Goal: Transaction & Acquisition: Obtain resource

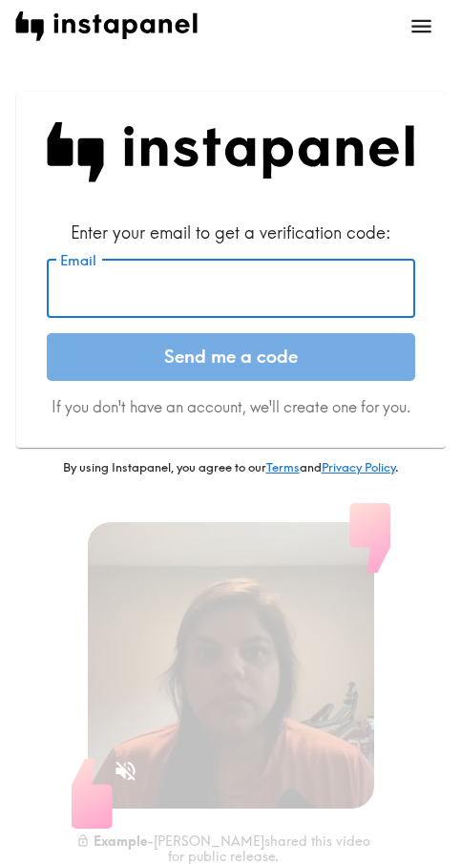
click at [181, 295] on input "Email" at bounding box center [231, 288] width 368 height 59
paste input "[EMAIL_ADDRESS][DOMAIN_NAME]"
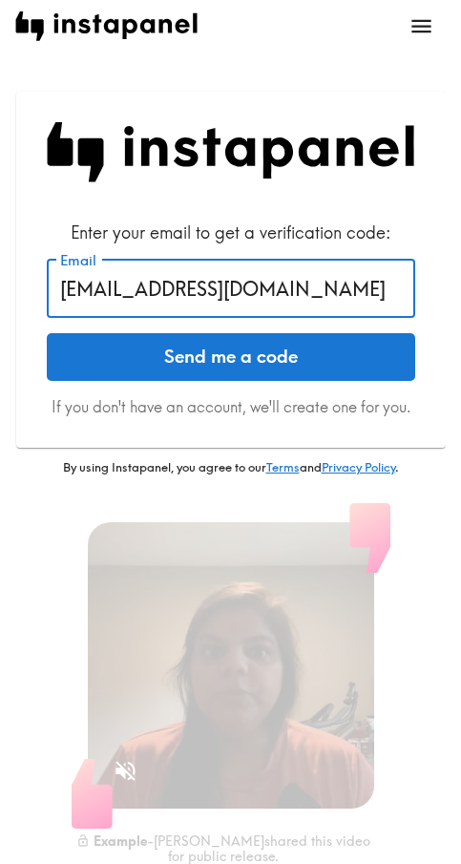
type input "[EMAIL_ADDRESS][DOMAIN_NAME]"
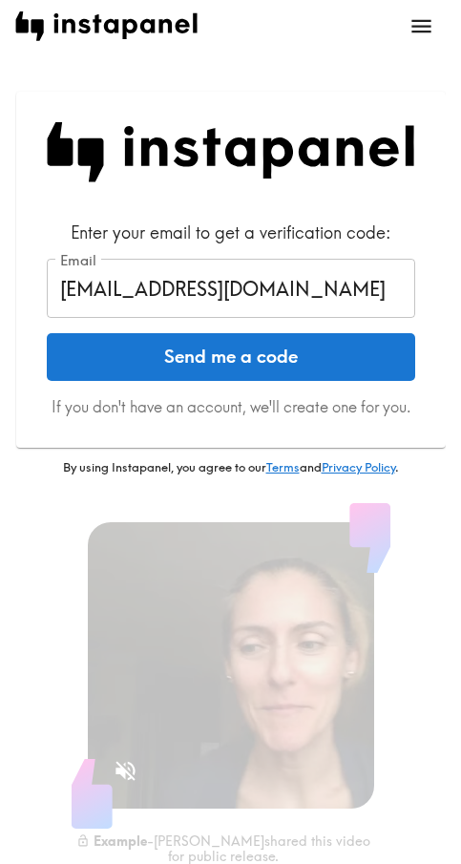
click at [294, 337] on button "Send me a code" at bounding box center [231, 357] width 368 height 48
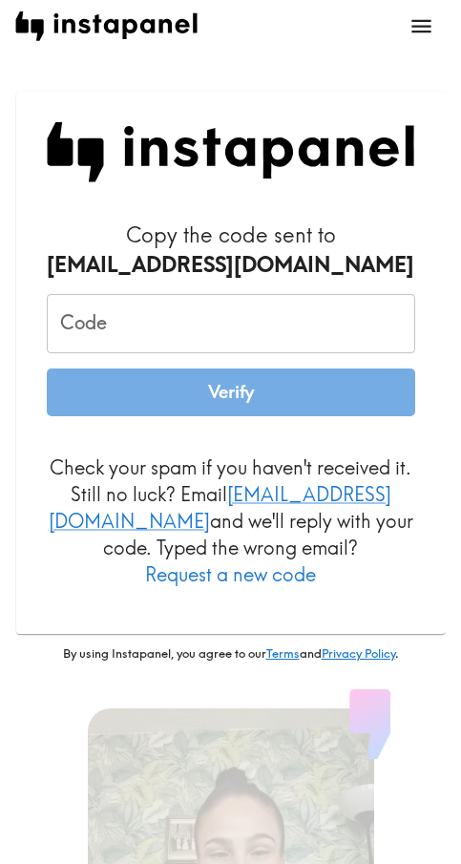
click at [191, 335] on input "Code" at bounding box center [231, 323] width 368 height 59
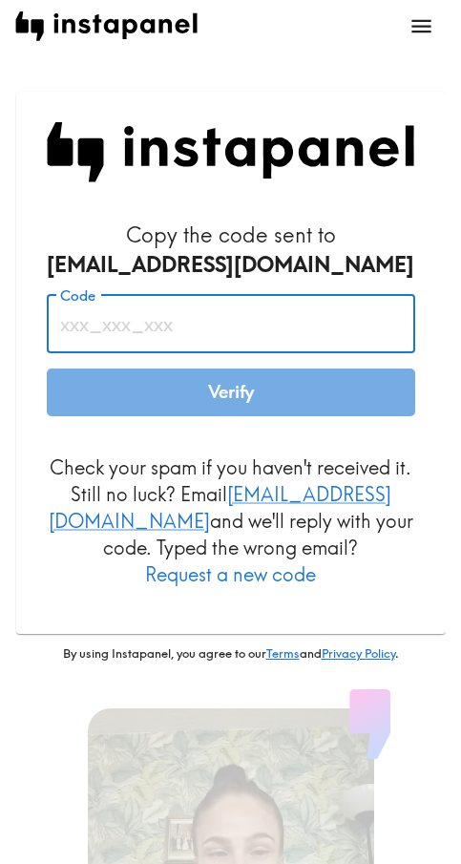
paste input "fYQ_fqi_U2h"
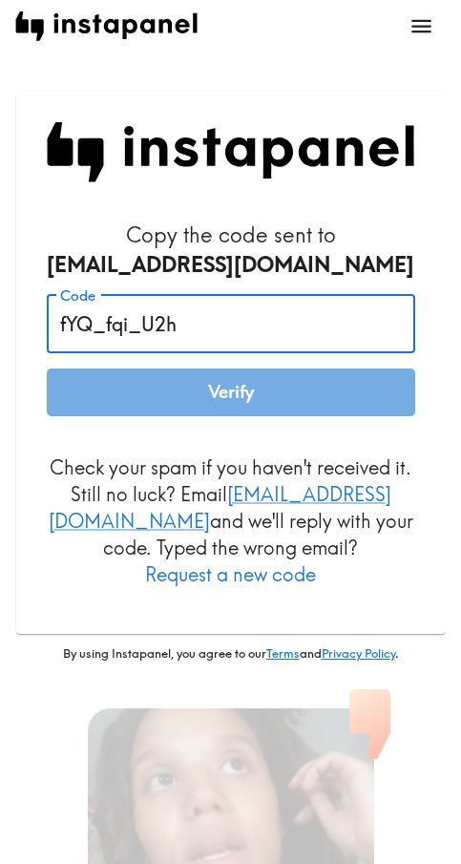
type input "fYQ_fqi_U2h"
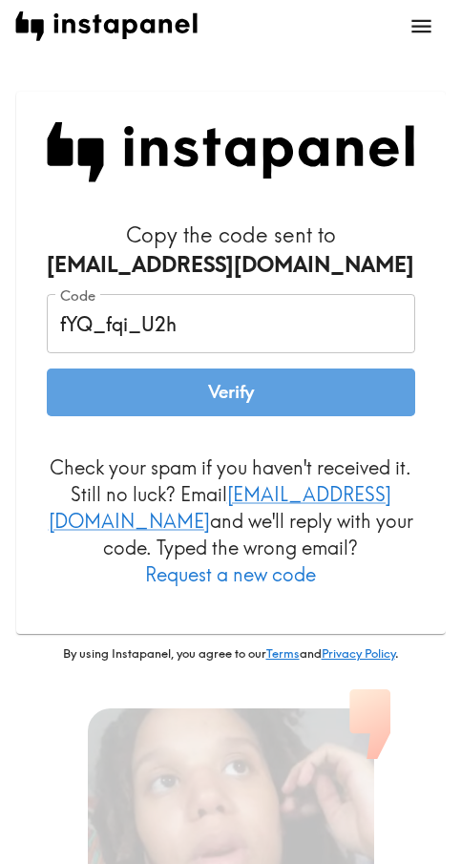
click at [222, 386] on button "Verify" at bounding box center [231, 392] width 368 height 48
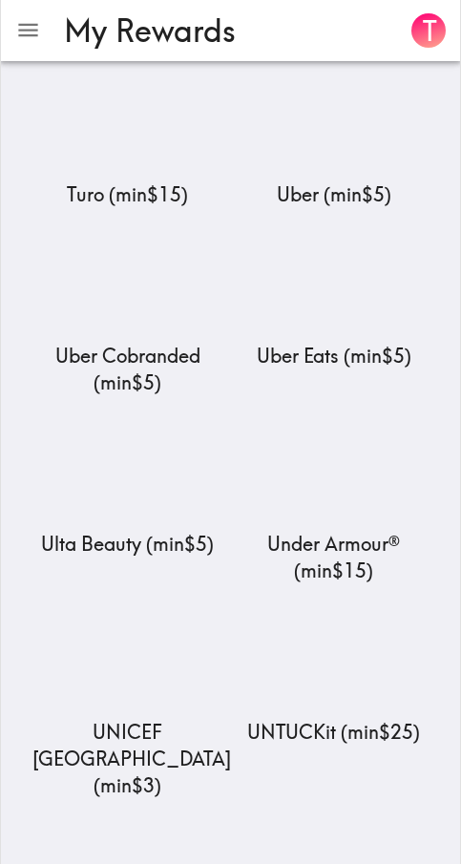
scroll to position [22703, 0]
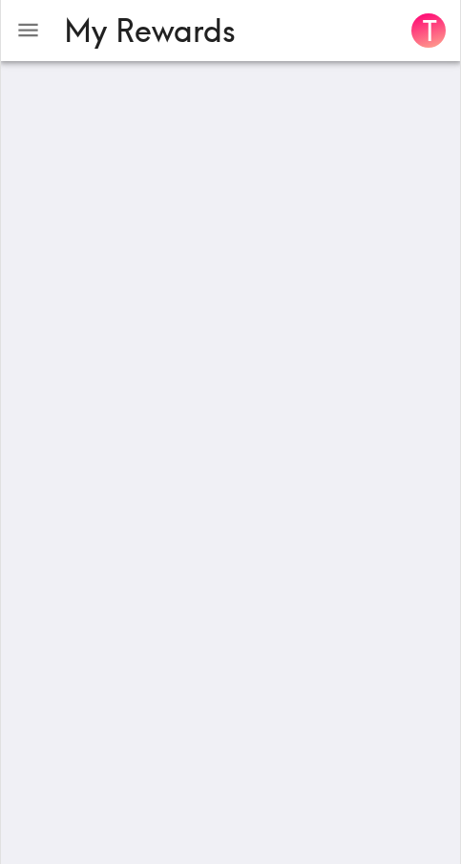
scroll to position [0, 0]
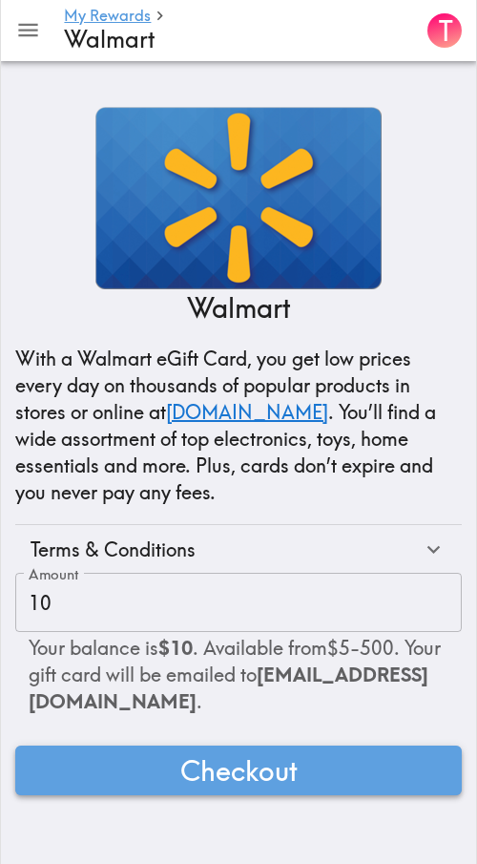
click at [335, 763] on button "Checkout" at bounding box center [238, 770] width 447 height 50
